Goal: Information Seeking & Learning: Understand process/instructions

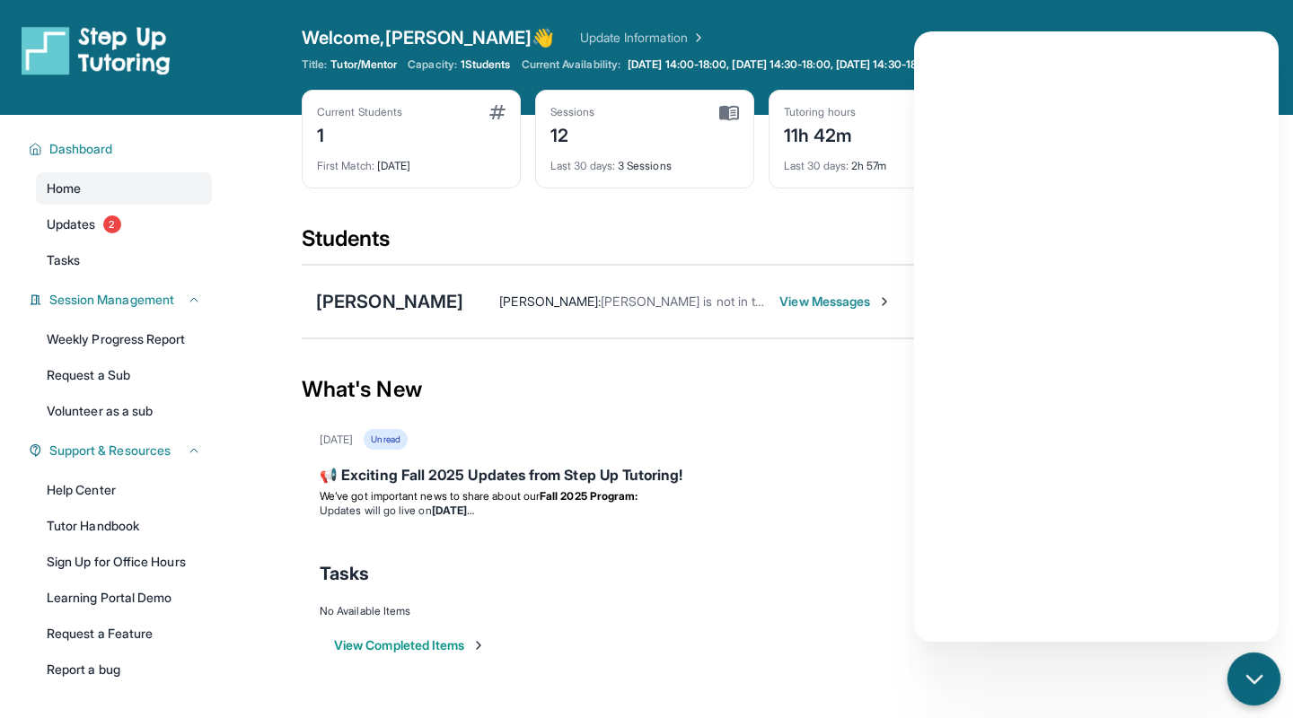
click at [1263, 699] on div "chat-button" at bounding box center [1253, 679] width 53 height 53
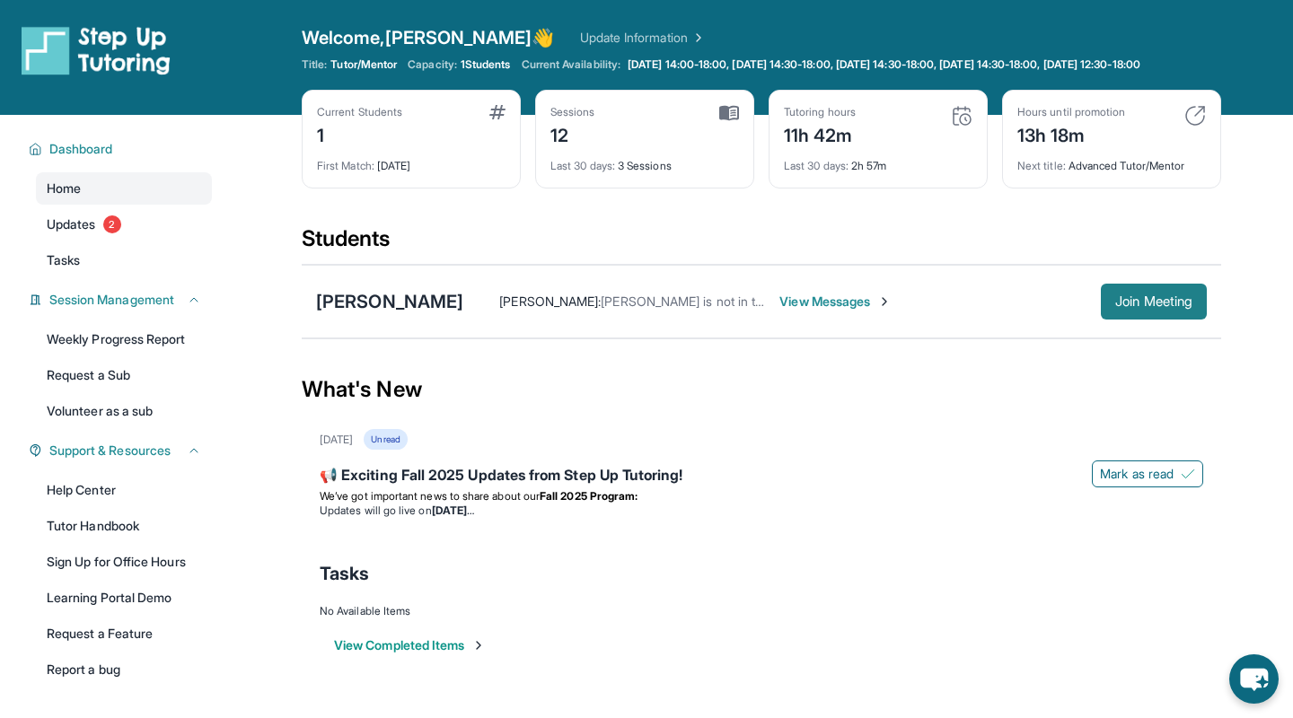
click at [1129, 307] on span "Join Meeting" at bounding box center [1153, 301] width 77 height 11
click at [1161, 320] on button "Join Meeting" at bounding box center [1154, 302] width 106 height 36
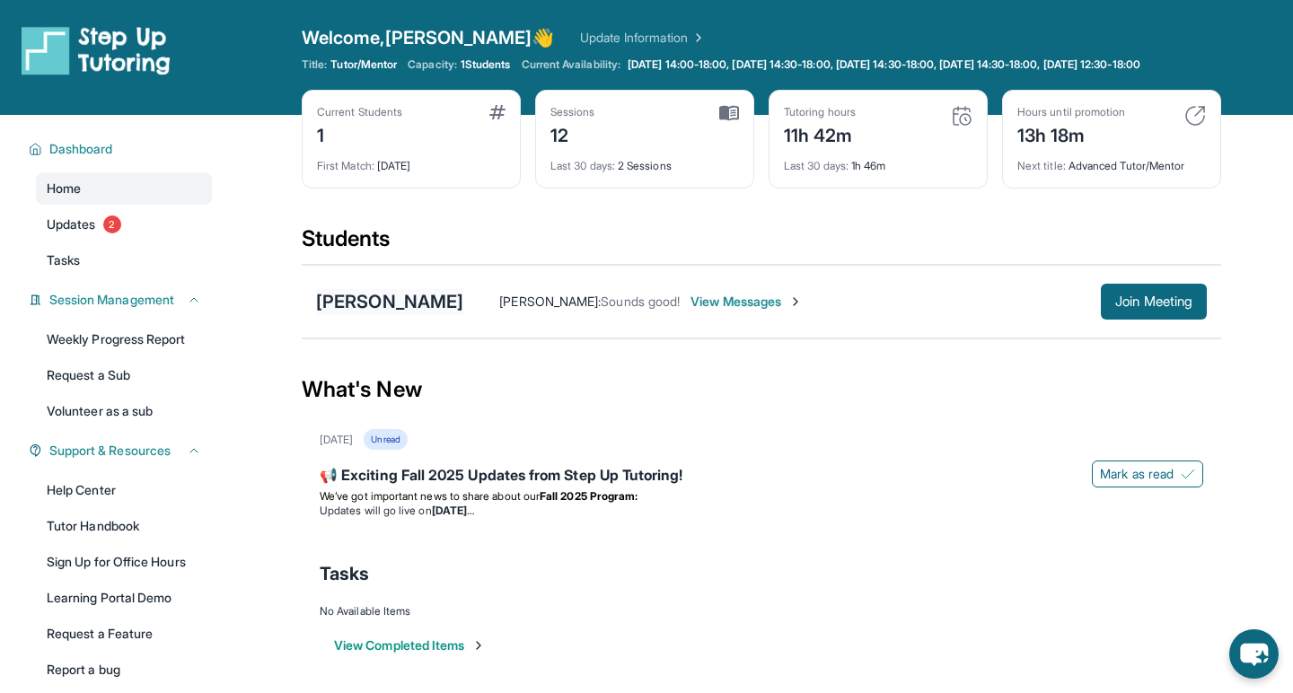
click at [461, 314] on div "[PERSON_NAME]" at bounding box center [389, 301] width 147 height 25
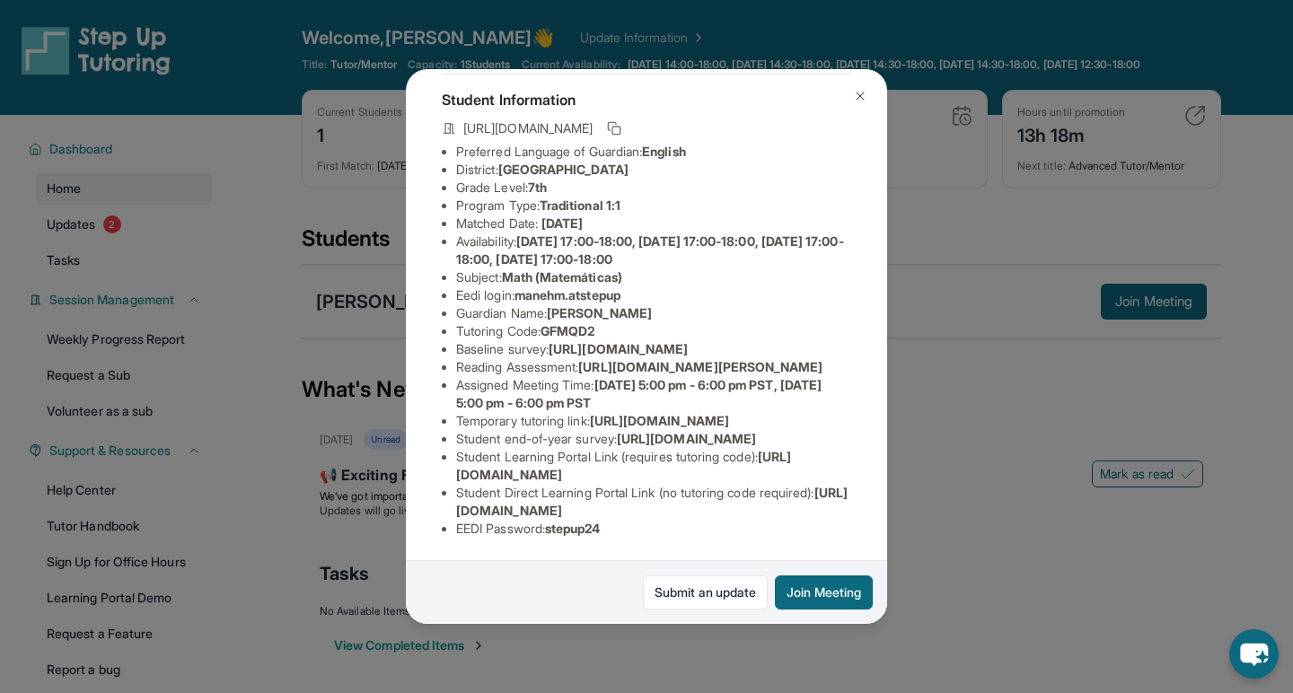
scroll to position [181, 0]
drag, startPoint x: 524, startPoint y: 208, endPoint x: 646, endPoint y: 214, distance: 122.2
click at [646, 286] on li "Eedi login : manehm.atstepup" at bounding box center [653, 295] width 395 height 18
copy li "manehm.atstepup"
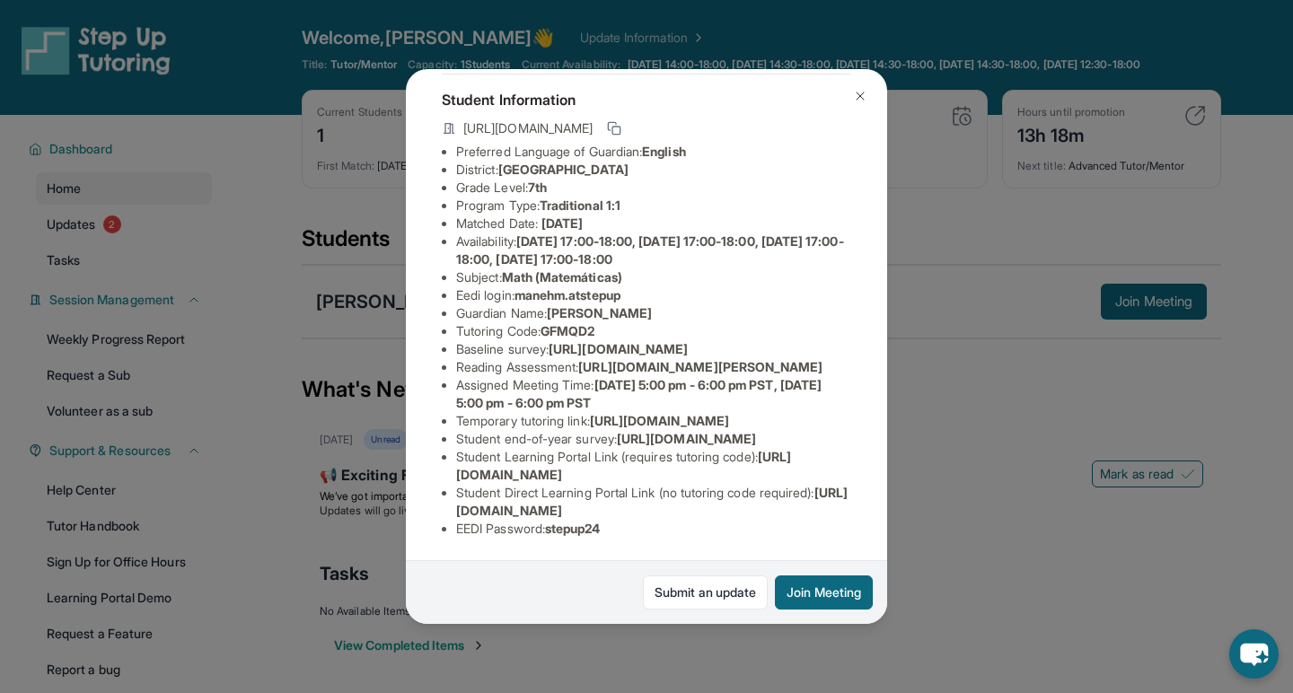
drag, startPoint x: 554, startPoint y: 527, endPoint x: 628, endPoint y: 533, distance: 74.8
click at [628, 533] on li "EEDI Password : stepup24" at bounding box center [653, 529] width 395 height 18
copy li "stepup24"
click at [859, 83] on button at bounding box center [860, 96] width 36 height 36
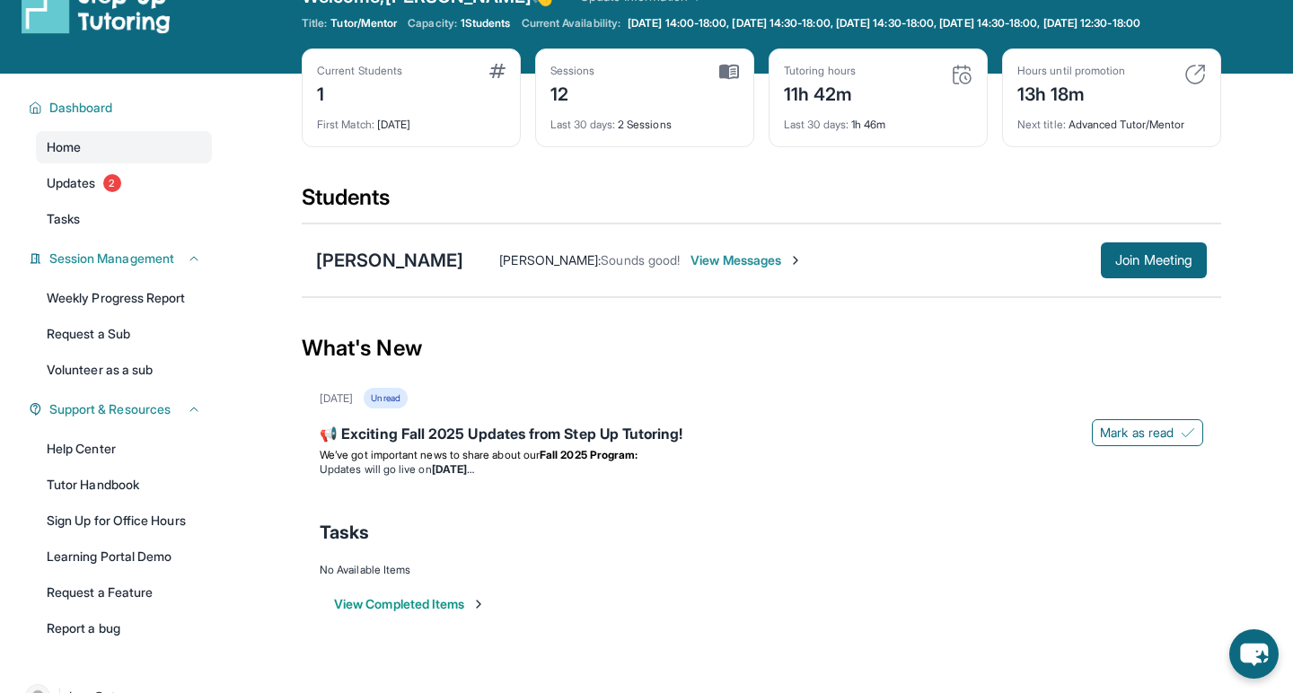
scroll to position [55, 0]
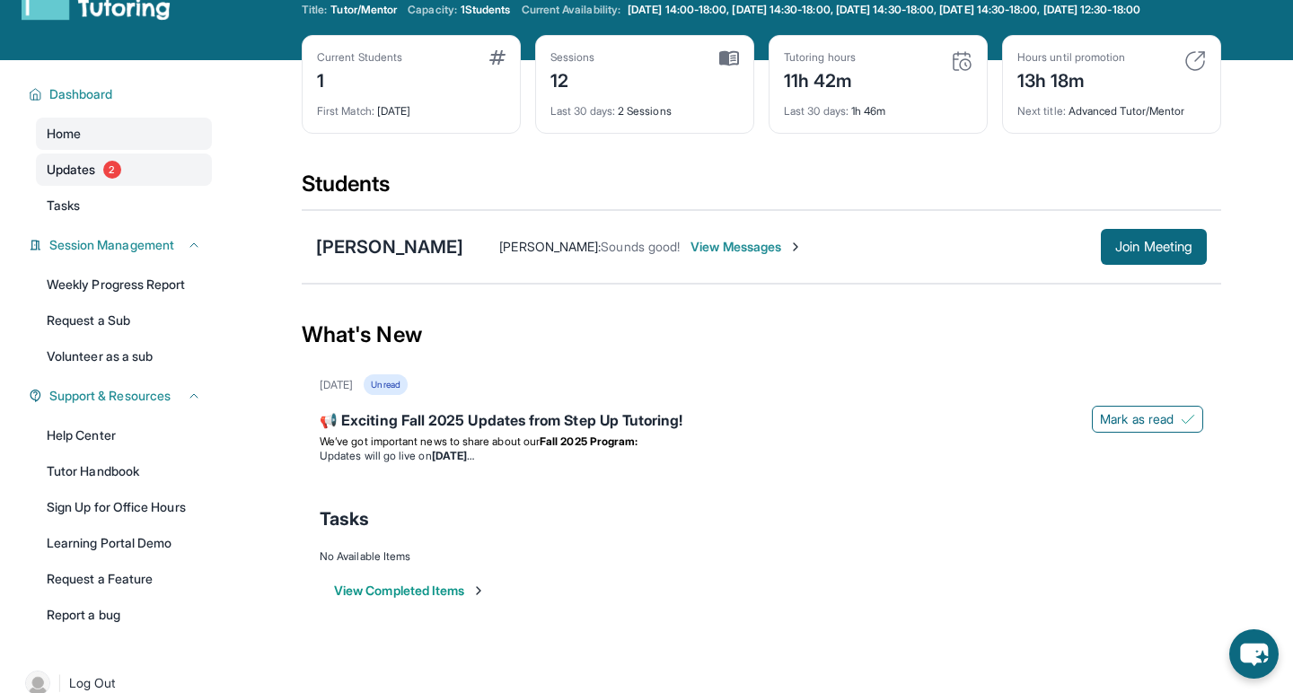
click at [75, 179] on span "Updates" at bounding box center [71, 170] width 49 height 18
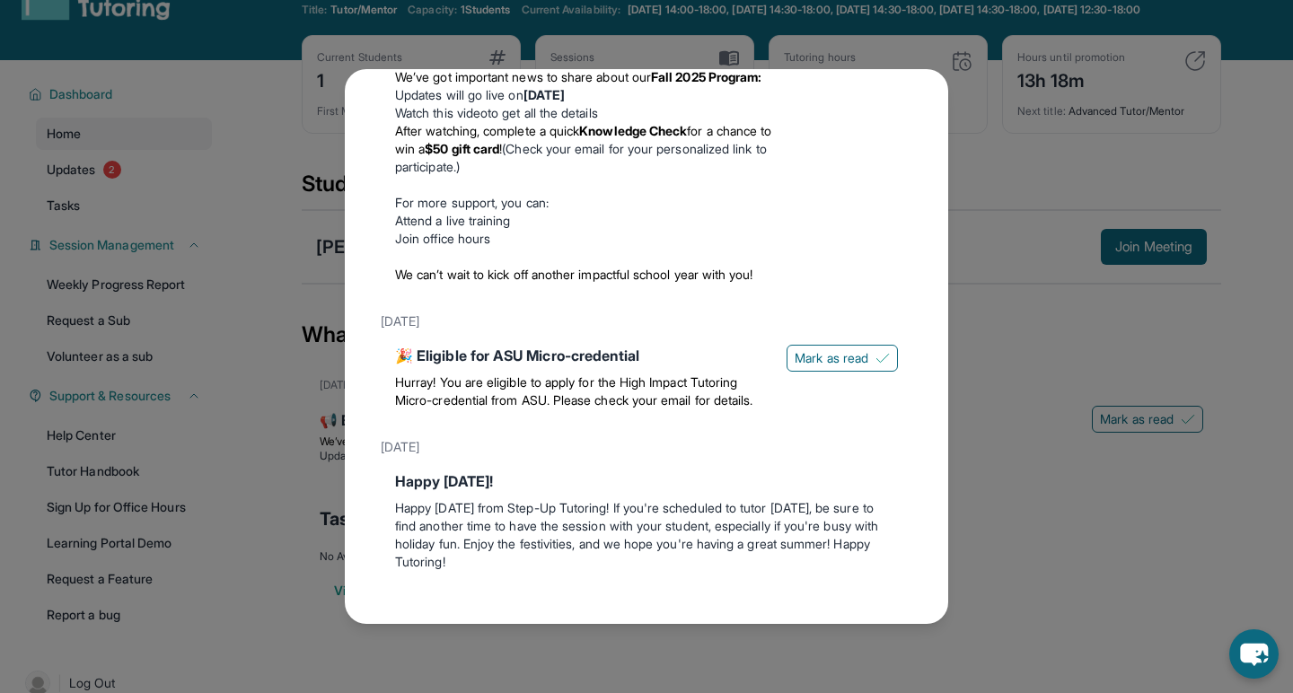
scroll to position [188, 0]
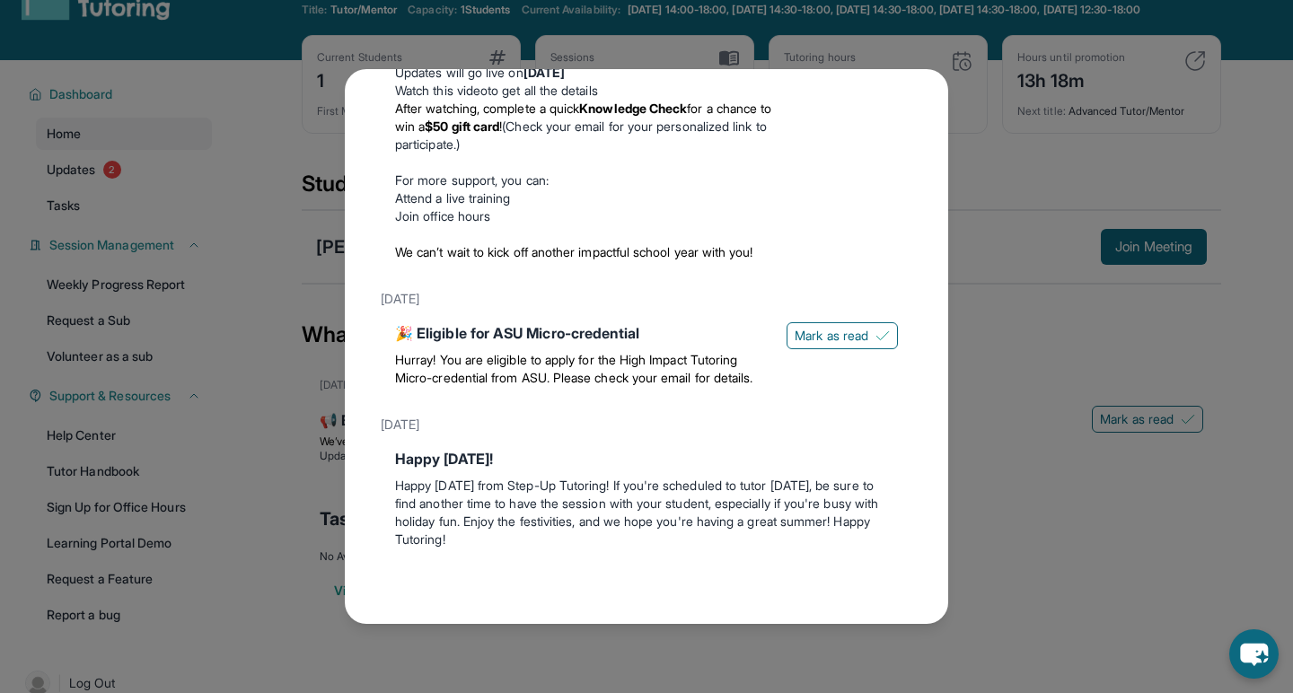
click at [1002, 133] on div "Updates [DATE] 📢 Exciting Fall 2025 Updates from Step Up Tutoring! We’ve got im…" at bounding box center [646, 346] width 1293 height 693
